Goal: Task Accomplishment & Management: Manage account settings

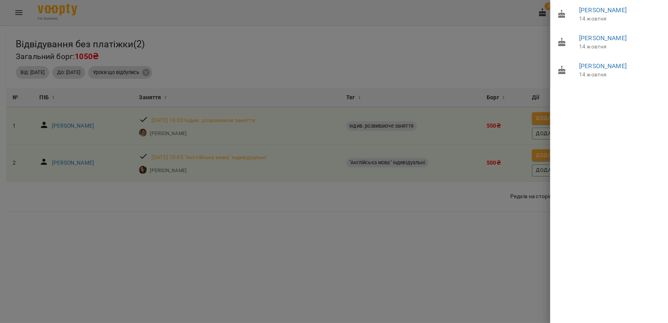
click at [490, 41] on div at bounding box center [334, 161] width 668 height 323
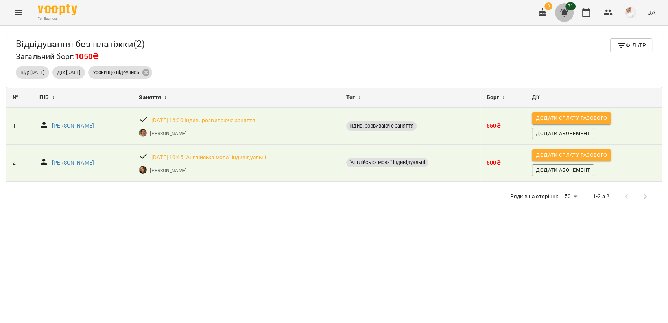
click at [566, 14] on icon "button" at bounding box center [564, 12] width 8 height 7
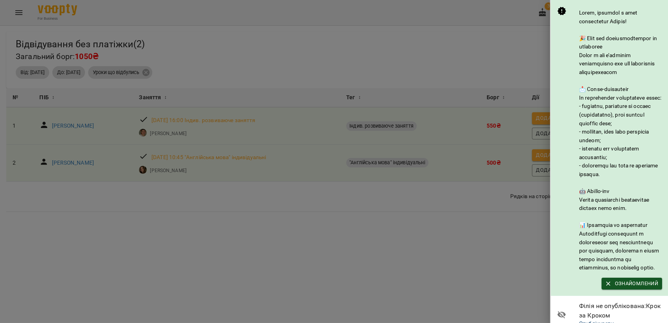
scroll to position [107, 0]
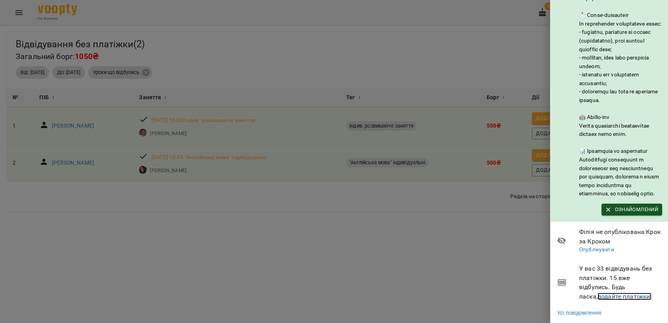
click at [603, 292] on link "додайте платіжки!" at bounding box center [624, 295] width 54 height 7
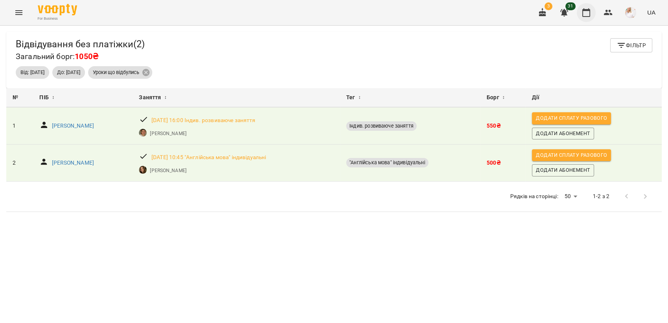
click at [585, 14] on icon "button" at bounding box center [585, 12] width 9 height 9
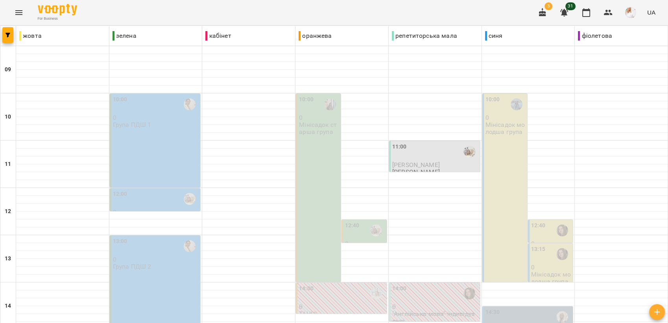
click at [406, 146] on div "11:00" at bounding box center [435, 151] width 86 height 18
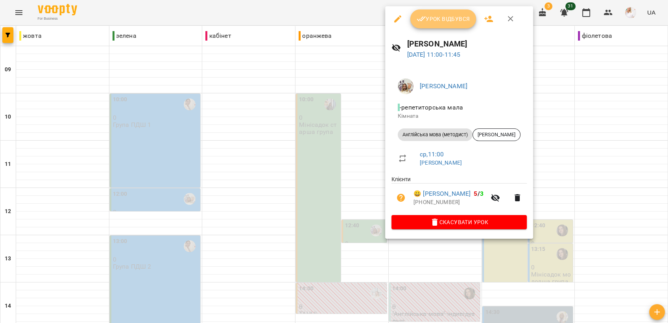
click at [434, 21] on span "Урок відбувся" at bounding box center [443, 18] width 53 height 9
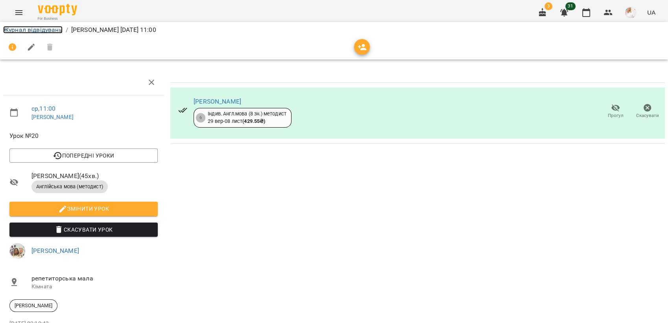
click at [39, 28] on link "Журнал відвідувань" at bounding box center [32, 29] width 59 height 7
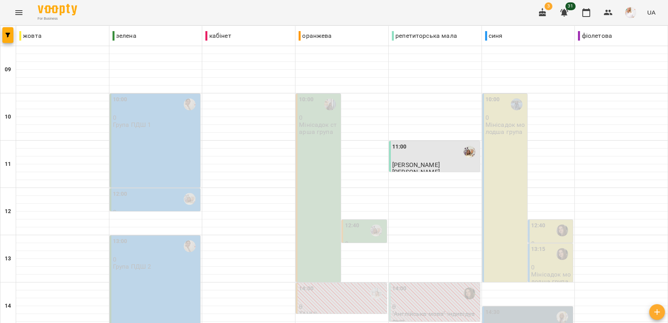
click at [310, 155] on div "10:00 0 Мінісадок старша група" at bounding box center [318, 188] width 45 height 188
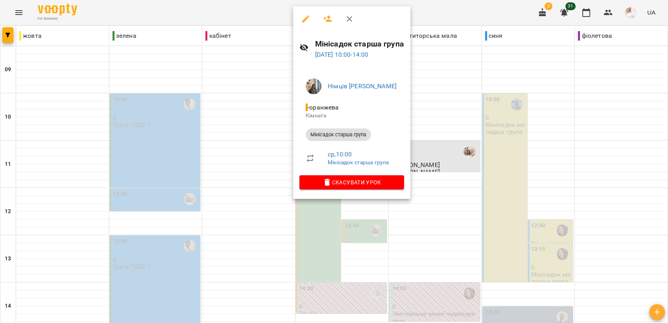
click at [351, 19] on icon "button" at bounding box center [349, 18] width 9 height 9
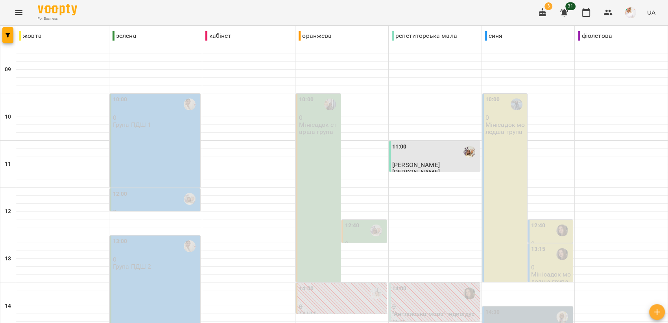
click at [508, 124] on p "Мінісадок молодша група" at bounding box center [505, 128] width 40 height 14
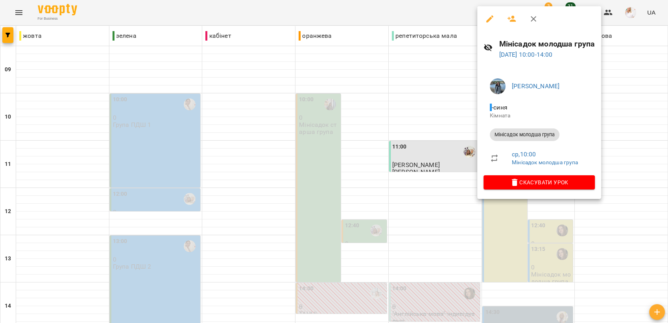
click at [425, 223] on div at bounding box center [334, 161] width 668 height 323
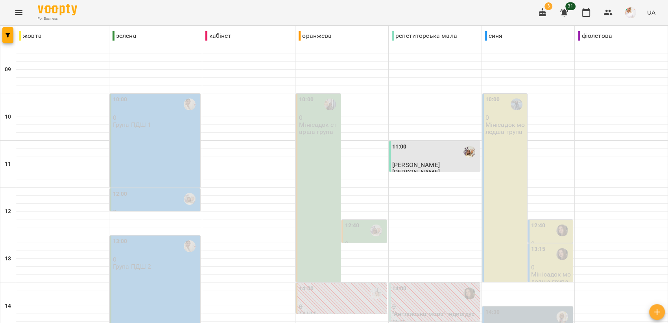
click at [532, 222] on label "12:40" at bounding box center [538, 225] width 15 height 9
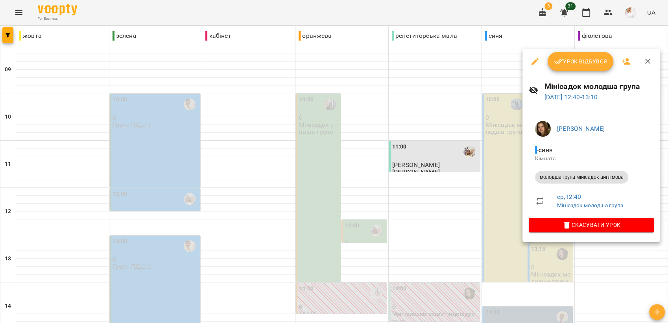
click at [571, 59] on span "Урок відбувся" at bounding box center [580, 61] width 53 height 9
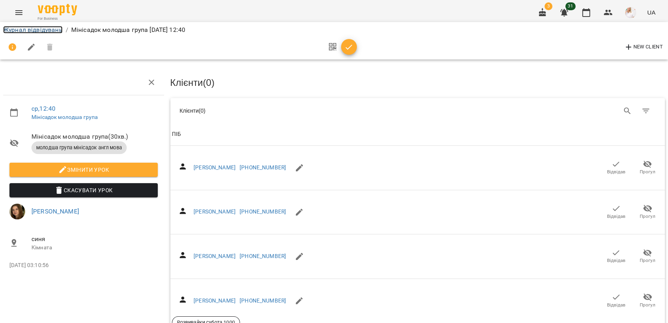
click at [37, 30] on link "Журнал відвідувань" at bounding box center [32, 29] width 59 height 7
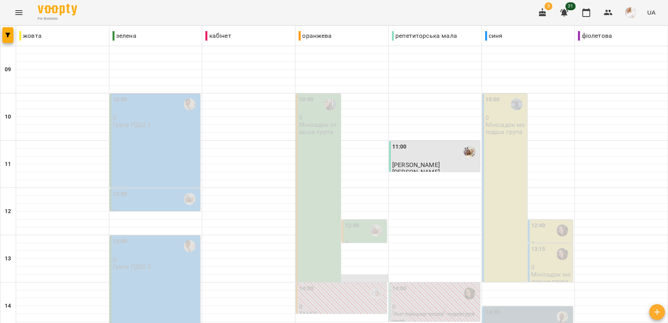
scroll to position [131, 0]
click at [352, 221] on div "12:40" at bounding box center [352, 230] width 15 height 18
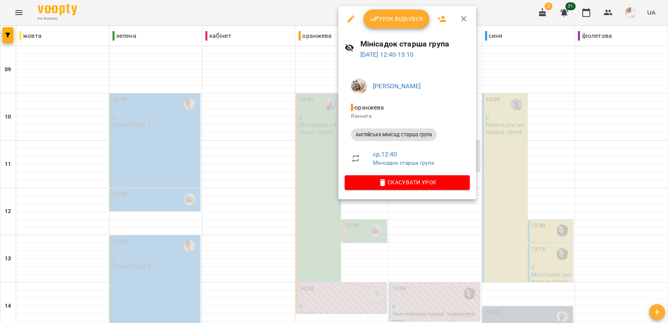
click at [383, 14] on span "Урок відбувся" at bounding box center [396, 18] width 53 height 9
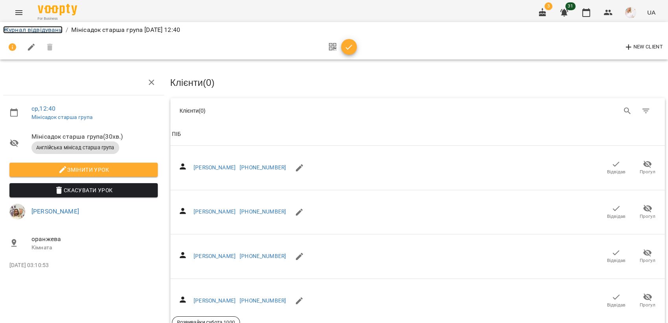
click at [19, 29] on link "Журнал відвідувань" at bounding box center [32, 29] width 59 height 7
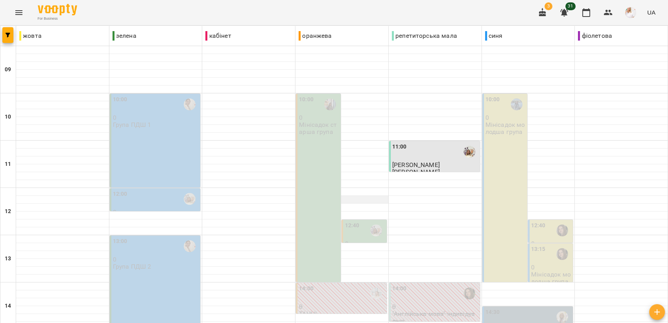
scroll to position [87, 0]
click at [170, 190] on div "12:00" at bounding box center [156, 199] width 86 height 18
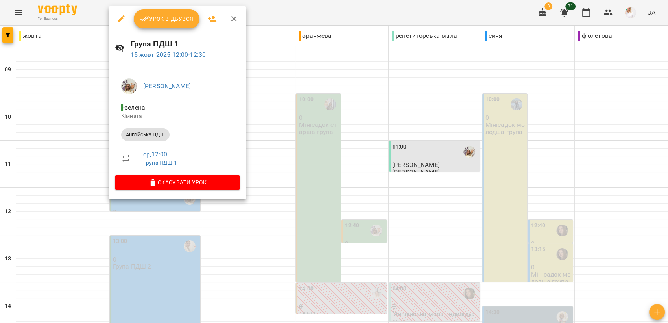
click at [173, 16] on span "Урок відбувся" at bounding box center [166, 18] width 53 height 9
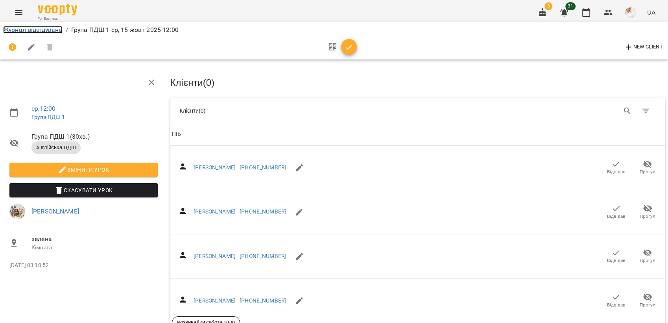
click at [37, 30] on link "Журнал відвідувань" at bounding box center [32, 29] width 59 height 7
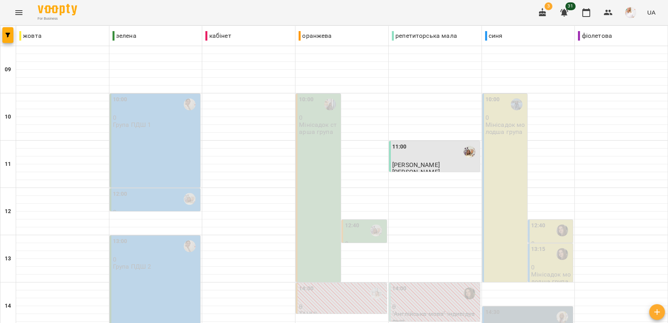
click at [160, 140] on div "10:00 0 Група ПДШ 1" at bounding box center [155, 141] width 91 height 94
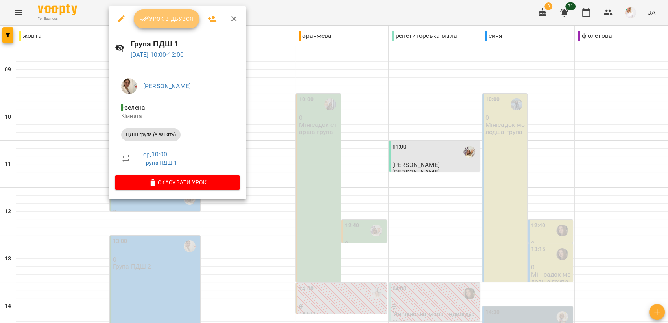
click at [164, 18] on span "Урок відбувся" at bounding box center [166, 18] width 53 height 9
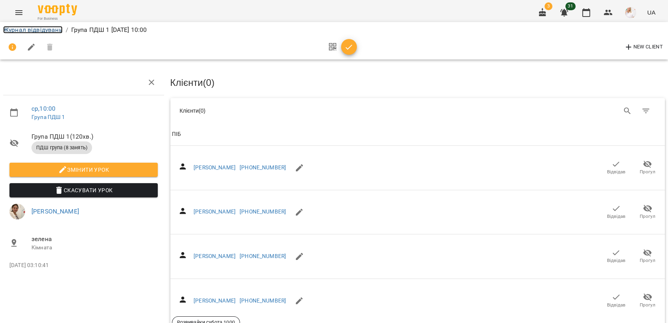
click at [28, 28] on link "Журнал відвідувань" at bounding box center [32, 29] width 59 height 7
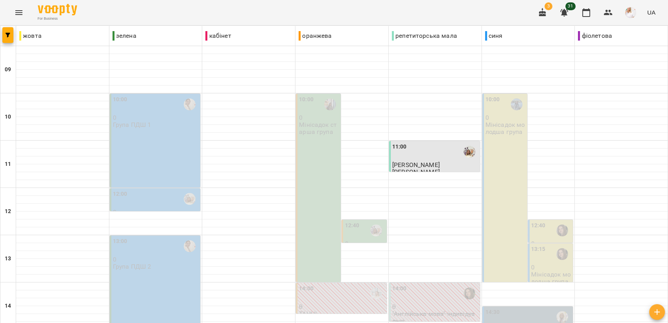
scroll to position [44, 0]
click at [154, 237] on div "13:00 0 Група ПДШ 2" at bounding box center [156, 253] width 86 height 33
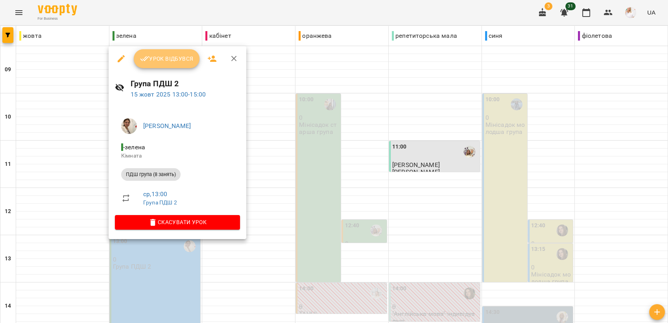
click at [170, 58] on span "Урок відбувся" at bounding box center [166, 58] width 53 height 9
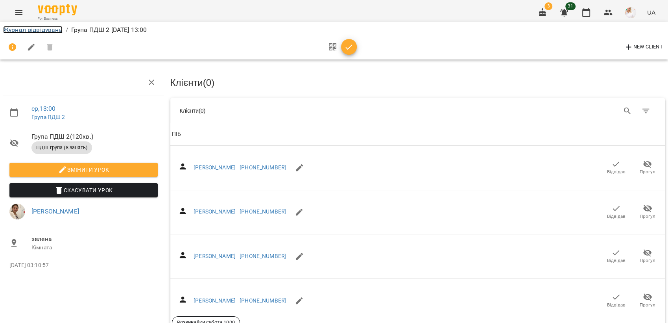
click at [29, 28] on link "Журнал відвідувань" at bounding box center [32, 29] width 59 height 7
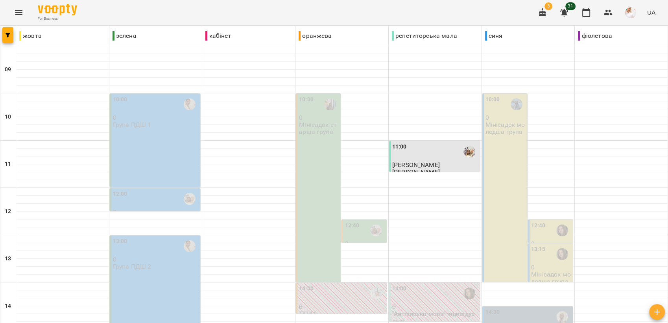
scroll to position [87, 0]
click at [544, 245] on div "13:15" at bounding box center [551, 254] width 40 height 19
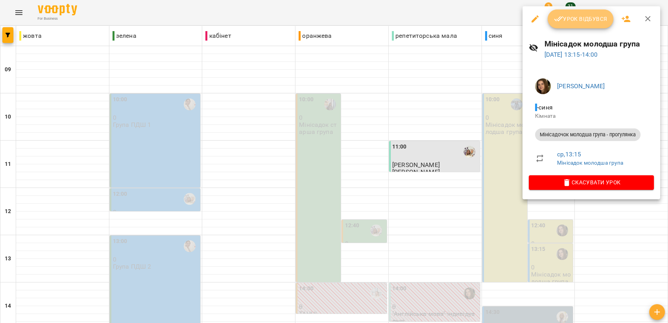
click at [581, 13] on button "Урок відбувся" at bounding box center [581, 18] width 66 height 19
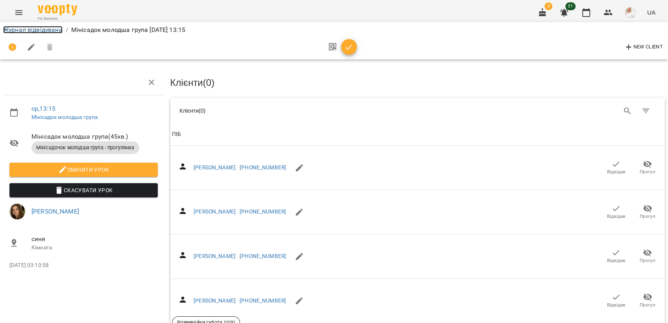
click at [18, 29] on link "Журнал відвідувань" at bounding box center [32, 29] width 59 height 7
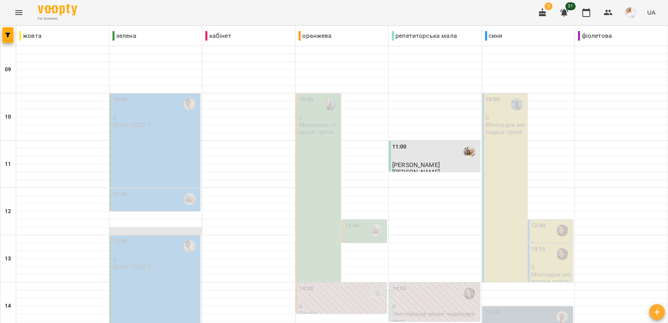
scroll to position [175, 0]
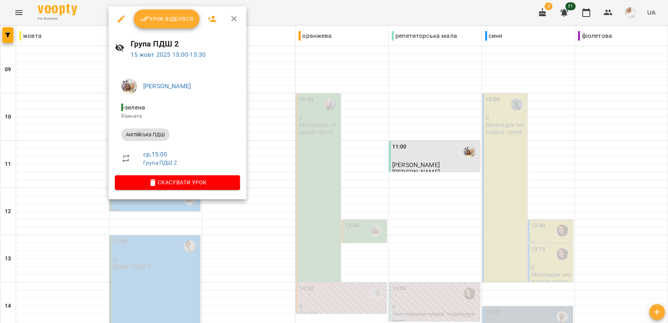
click at [164, 22] on span "Урок відбувся" at bounding box center [166, 18] width 53 height 9
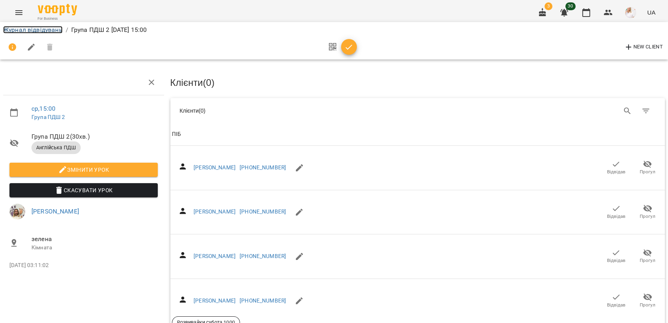
click at [30, 29] on link "Журнал відвідувань" at bounding box center [32, 29] width 59 height 7
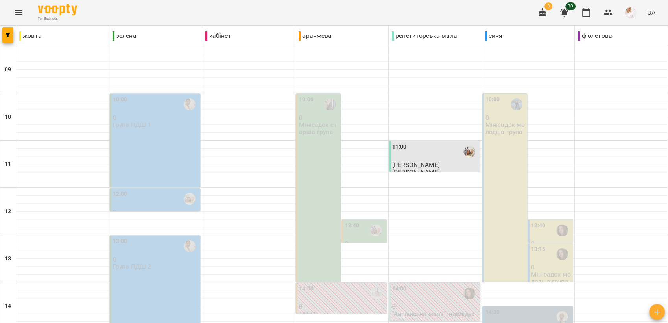
scroll to position [262, 0]
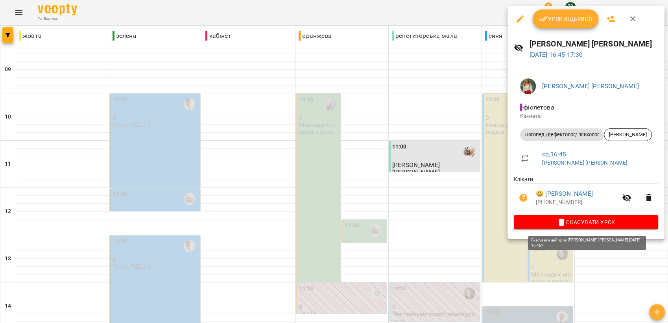
click at [579, 219] on span "Скасувати Урок" at bounding box center [586, 221] width 132 height 9
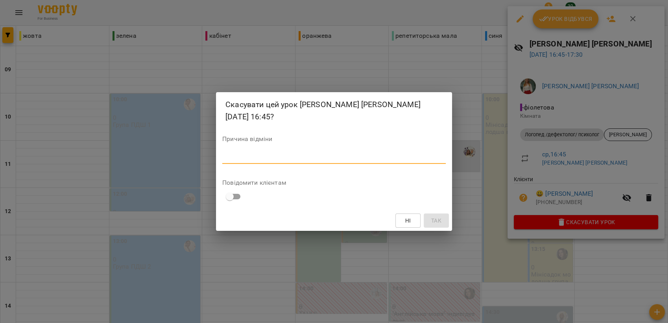
click at [274, 155] on textarea at bounding box center [333, 156] width 223 height 7
type textarea "**********"
click at [431, 216] on span "Так" at bounding box center [436, 220] width 10 height 9
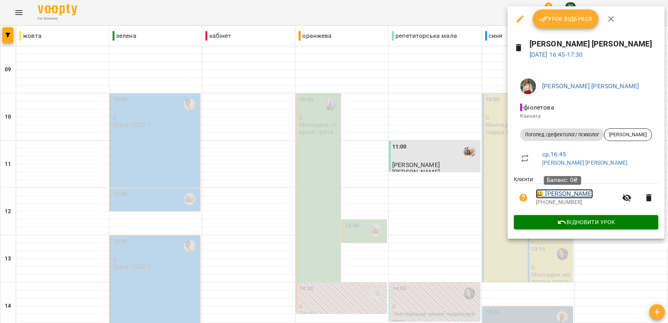
click at [555, 194] on link "😀 [PERSON_NAME]" at bounding box center [564, 193] width 57 height 9
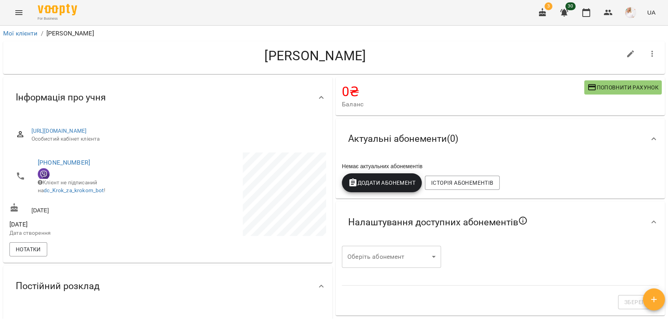
scroll to position [175, 0]
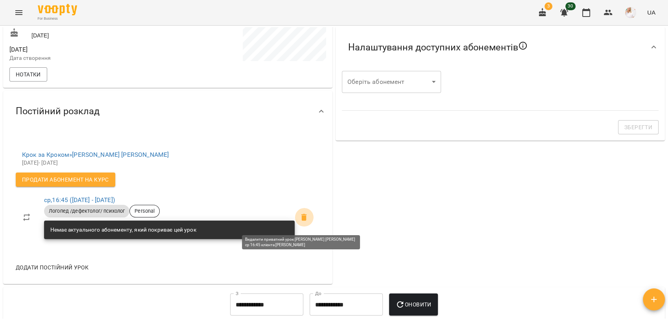
click at [301, 220] on icon at bounding box center [304, 217] width 6 height 7
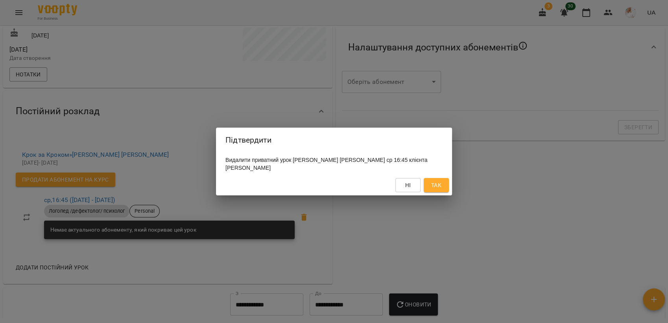
drag, startPoint x: 443, startPoint y: 184, endPoint x: 439, endPoint y: 192, distance: 9.0
click at [441, 184] on button "Так" at bounding box center [436, 185] width 25 height 14
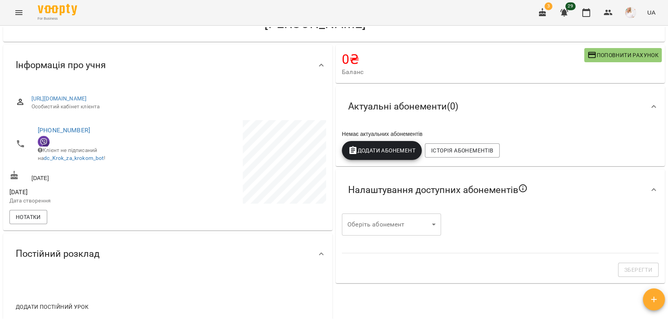
scroll to position [0, 0]
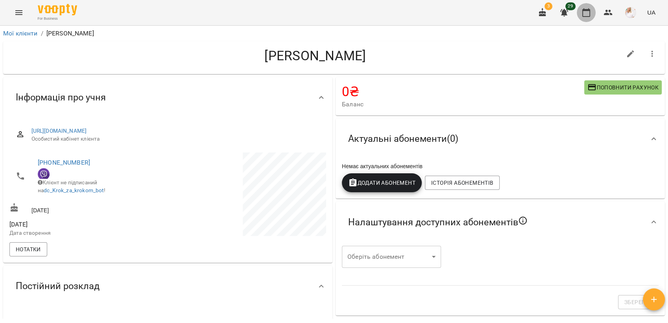
click at [585, 11] on icon "button" at bounding box center [585, 12] width 9 height 9
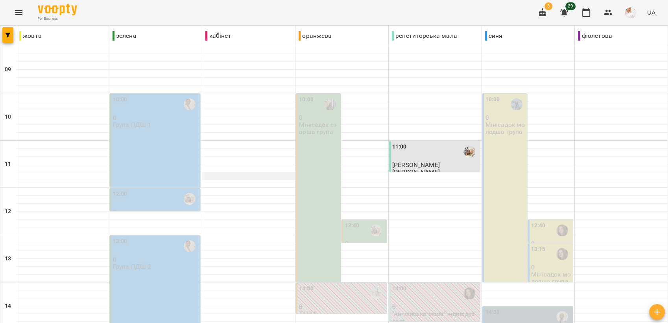
scroll to position [175, 0]
click at [575, 282] on div at bounding box center [621, 286] width 93 height 8
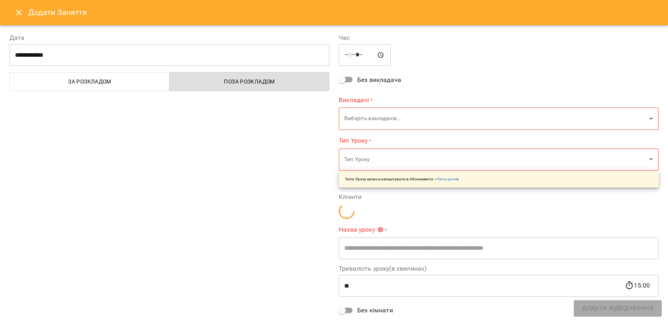
type input "**********"
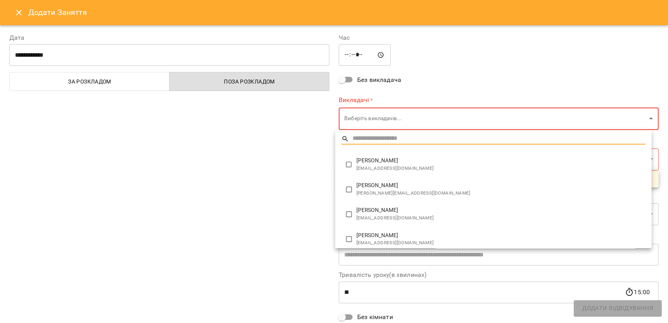
click at [365, 116] on body "For Business 3 29 UA жовта зелена кабінет оранжева репетиторська мала синя фіол…" at bounding box center [334, 309] width 668 height 618
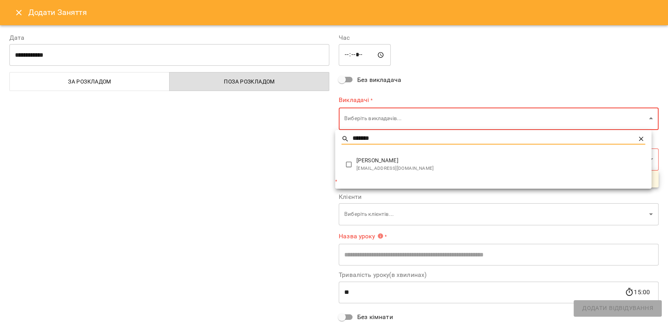
type input "*******"
click at [381, 157] on span "[PERSON_NAME]" at bounding box center [500, 161] width 289 height 8
type input "**********"
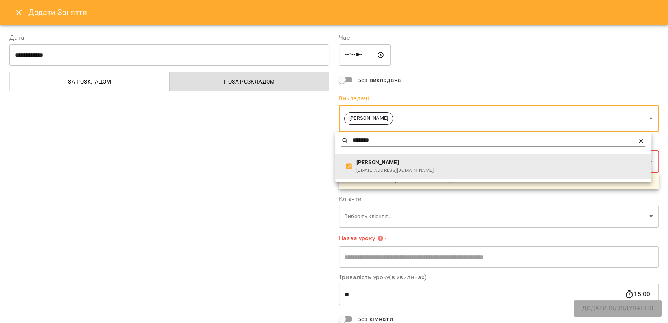
click at [264, 186] on div at bounding box center [334, 161] width 668 height 323
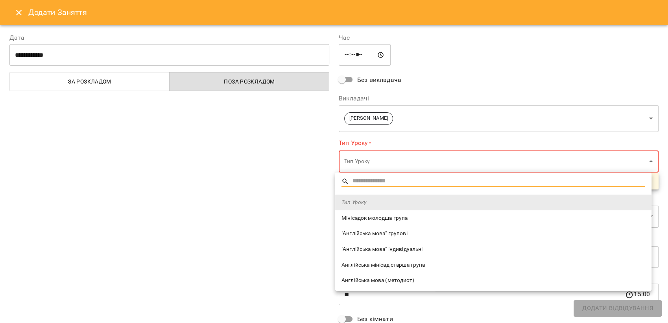
click at [350, 160] on body "For Business 3 29 UA жовта зелена кабінет оранжева репетиторська мала синя фіол…" at bounding box center [334, 309] width 668 height 618
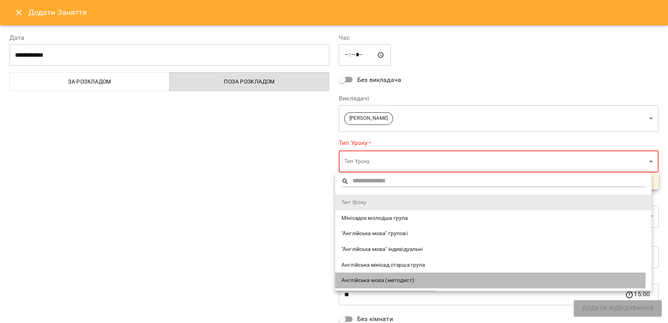
click at [373, 275] on li "Англійська мова (методист)" at bounding box center [493, 280] width 316 height 16
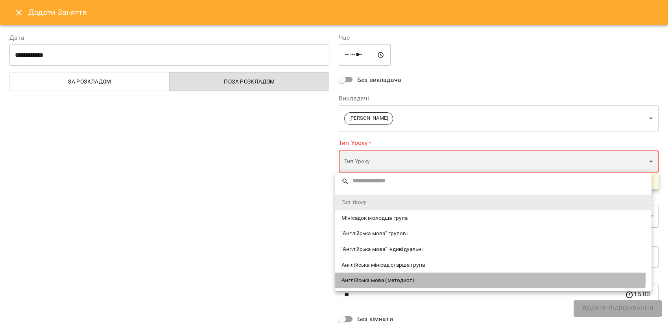
type input "**********"
type input "**"
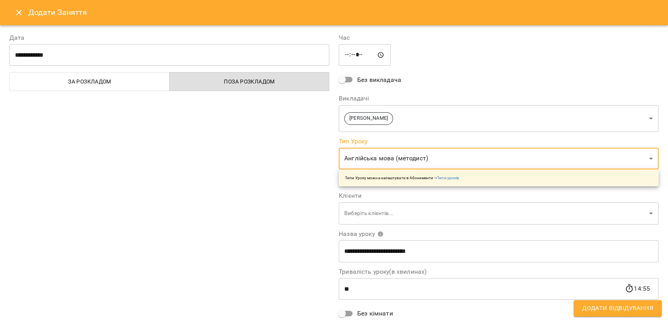
click at [357, 214] on body "For Business 3 29 UA жовта зелена кабінет оранжева репетиторська мала синя фіол…" at bounding box center [334, 309] width 668 height 618
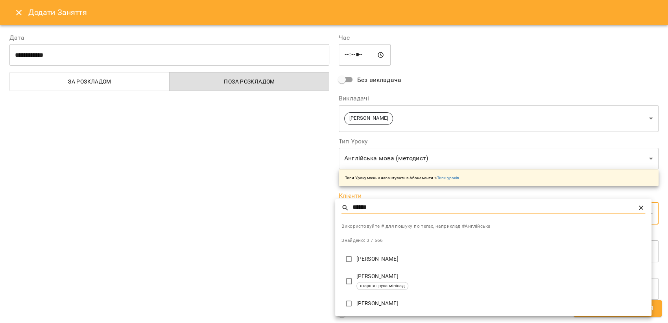
type input "******"
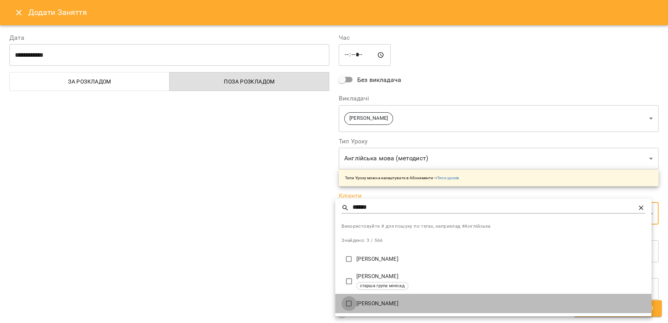
type input "**********"
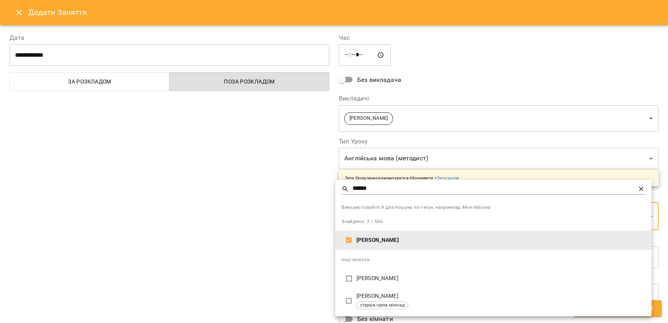
click at [259, 271] on div at bounding box center [334, 161] width 668 height 323
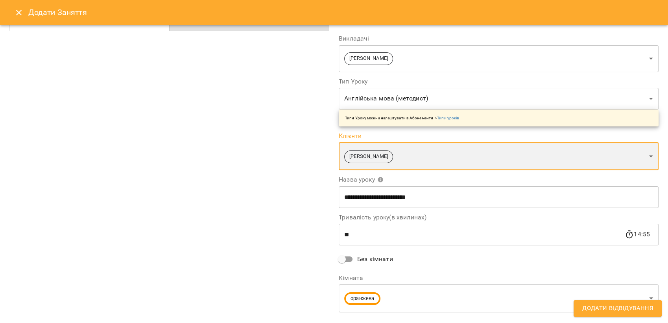
scroll to position [76, 0]
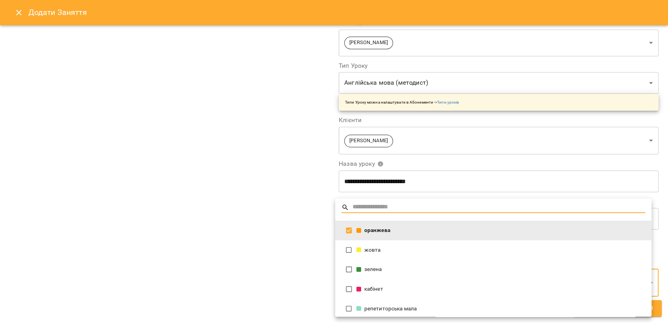
click at [386, 284] on body "For Business 3 29 UA жовта зелена кабінет оранжева репетиторська мала синя фіол…" at bounding box center [334, 309] width 668 height 618
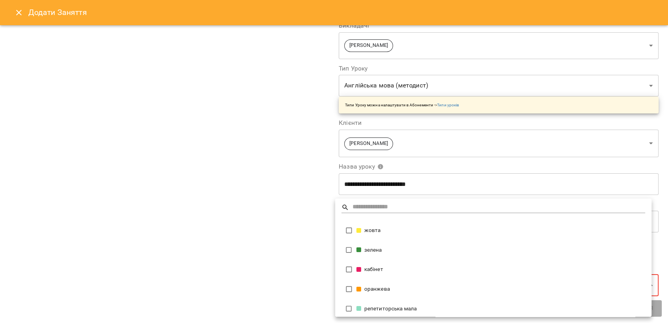
scroll to position [72, 0]
click at [276, 234] on div at bounding box center [334, 161] width 668 height 323
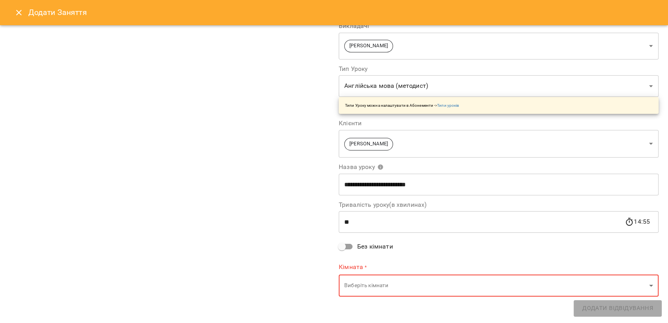
click at [371, 286] on body "For Business 3 29 UA жовта зелена кабінет оранжева репетиторська мала синя фіол…" at bounding box center [334, 309] width 668 height 618
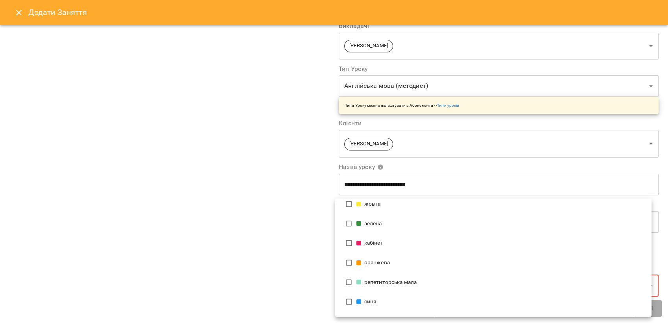
scroll to position [53, 0]
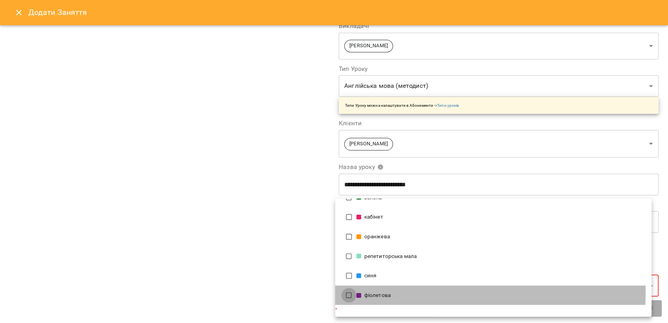
type input "**********"
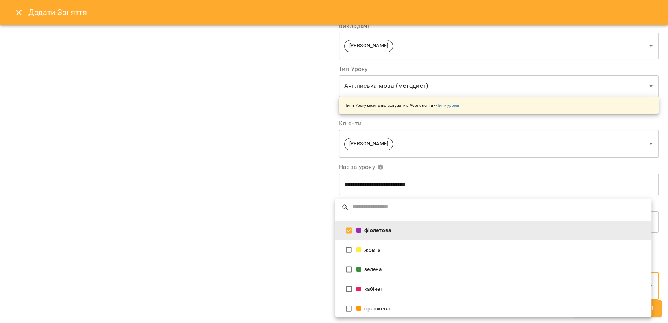
click at [268, 278] on div at bounding box center [334, 161] width 668 height 323
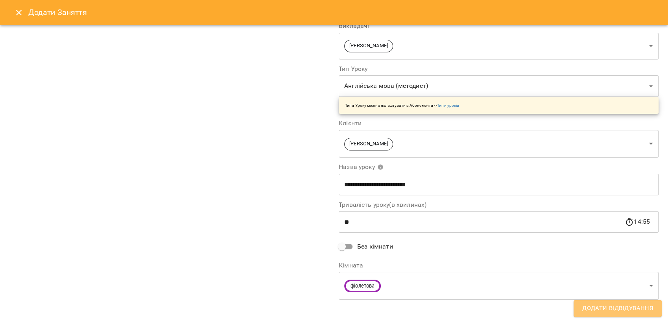
click at [590, 306] on span "Додати Відвідування" at bounding box center [617, 308] width 71 height 10
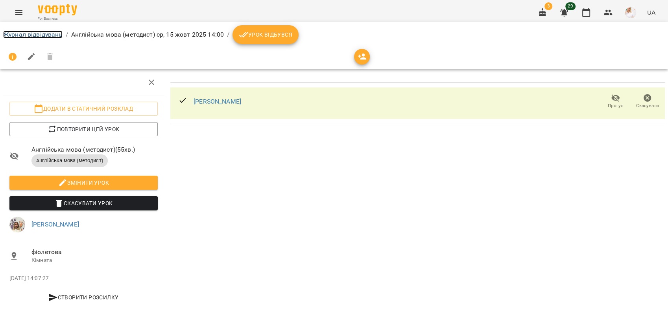
click at [33, 33] on link "Журнал відвідувань" at bounding box center [32, 34] width 59 height 7
